Goal: Task Accomplishment & Management: Complete application form

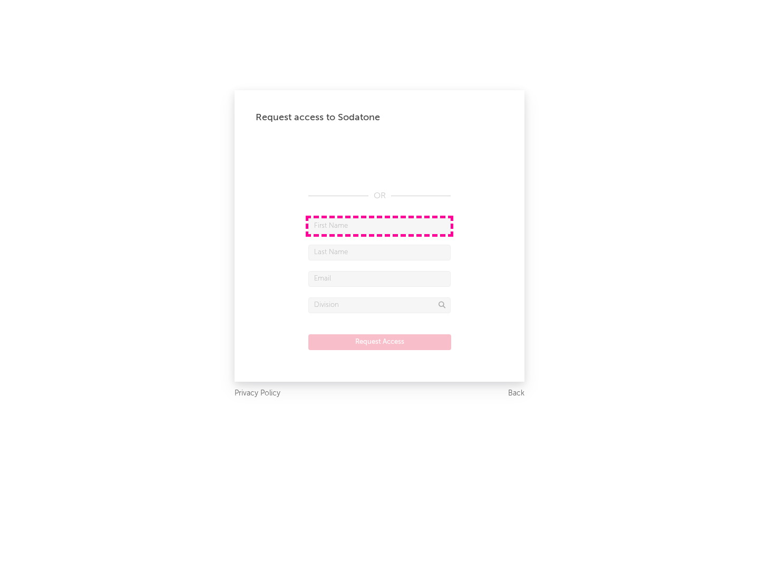
click at [379, 225] on input "text" at bounding box center [379, 226] width 142 height 16
type input "[PERSON_NAME]"
click at [379, 252] on input "text" at bounding box center [379, 252] width 142 height 16
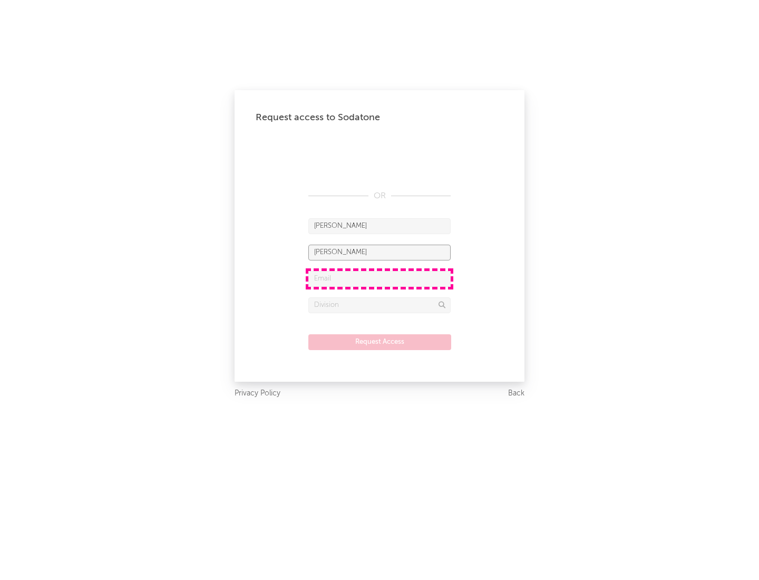
type input "[PERSON_NAME]"
click at [379, 278] on input "text" at bounding box center [379, 279] width 142 height 16
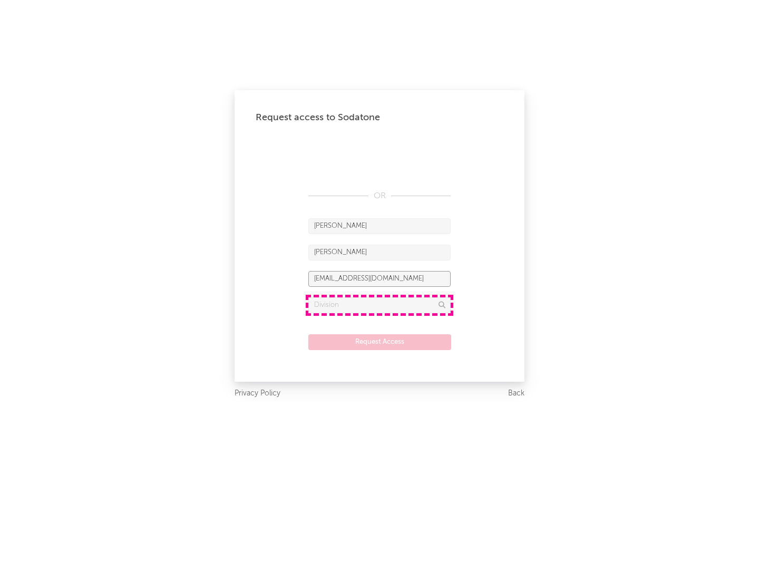
type input "[EMAIL_ADDRESS][DOMAIN_NAME]"
click at [379, 305] on input "text" at bounding box center [379, 305] width 142 height 16
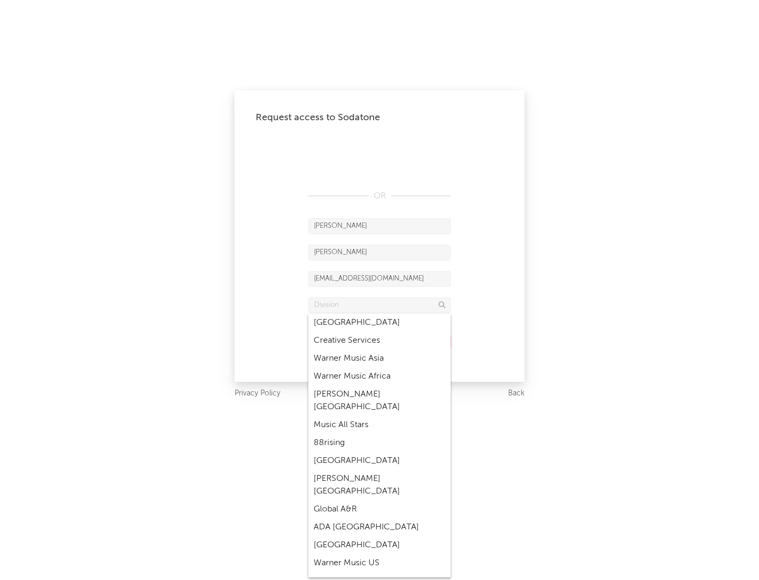
click at [379, 416] on div "Music All Stars" at bounding box center [379, 425] width 142 height 18
type input "Music All Stars"
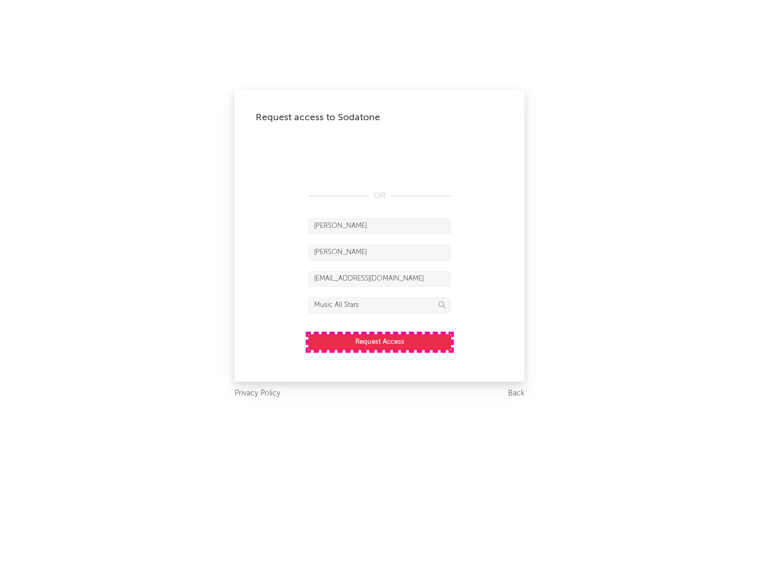
click at [379, 341] on button "Request Access" at bounding box center [379, 342] width 143 height 16
